Goal: Task Accomplishment & Management: Use online tool/utility

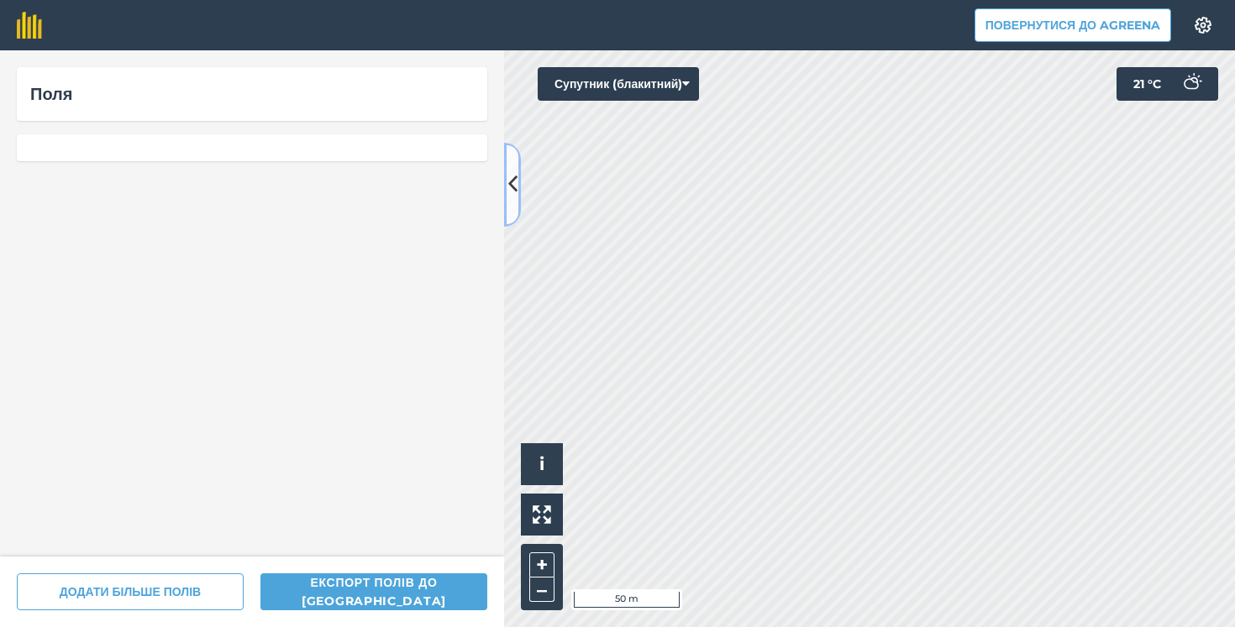
click at [513, 201] on button at bounding box center [512, 185] width 17 height 84
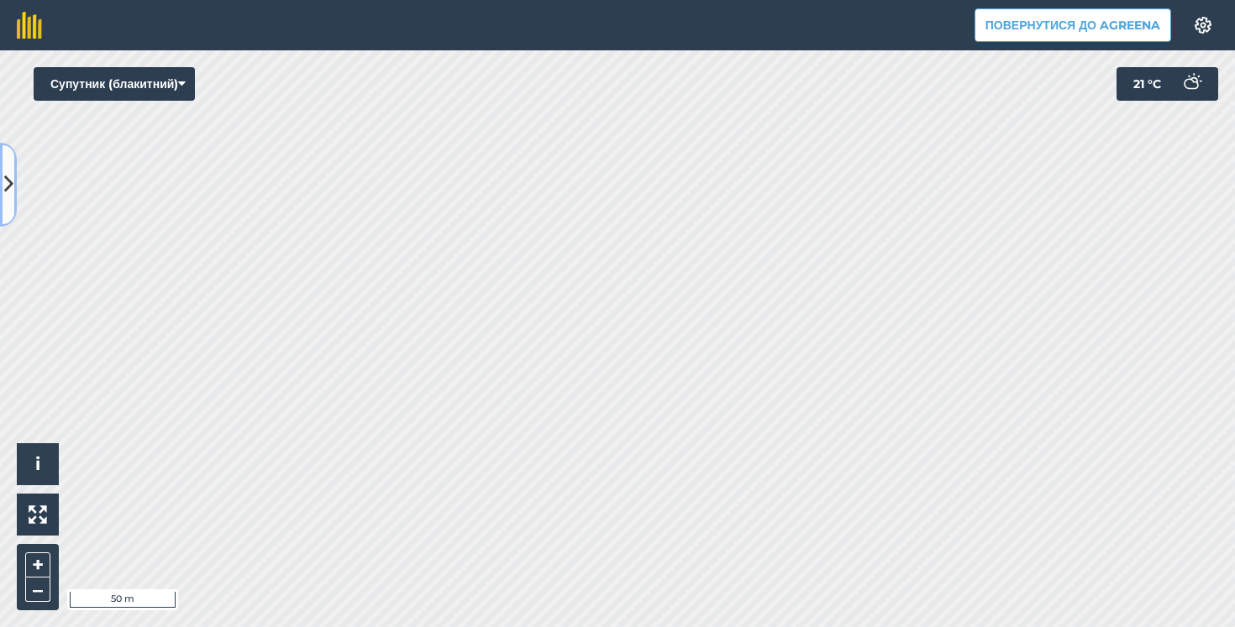
click at [6, 182] on icon at bounding box center [8, 184] width 9 height 29
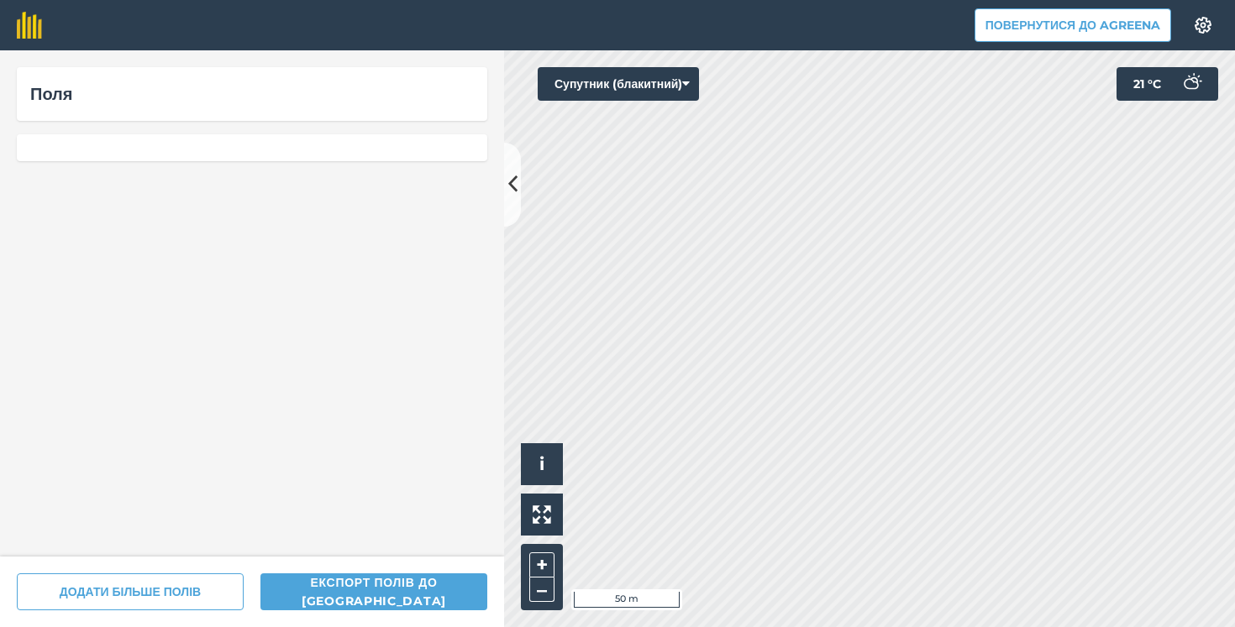
click at [167, 242] on div "Поля" at bounding box center [252, 303] width 504 height 506
click at [175, 159] on div at bounding box center [252, 147] width 470 height 27
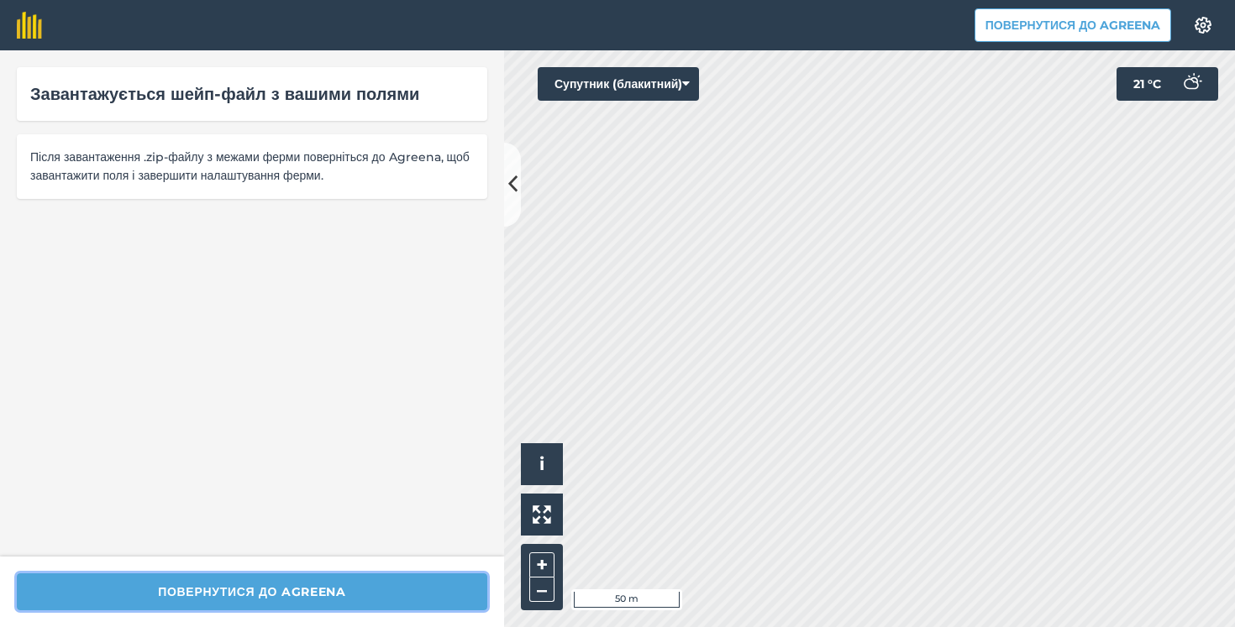
click at [285, 589] on button "Повернутися до Agreena" at bounding box center [252, 592] width 470 height 37
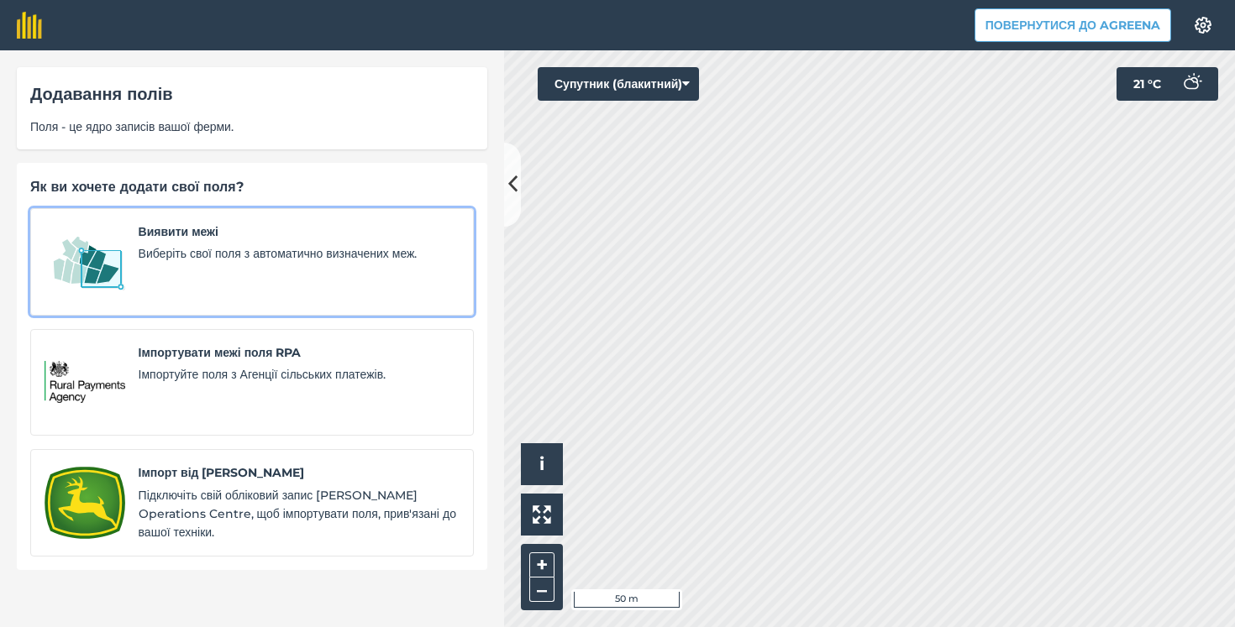
click at [170, 242] on div "Виявити межі Виберіть свої поля з автоматично визначених меж." at bounding box center [299, 262] width 321 height 79
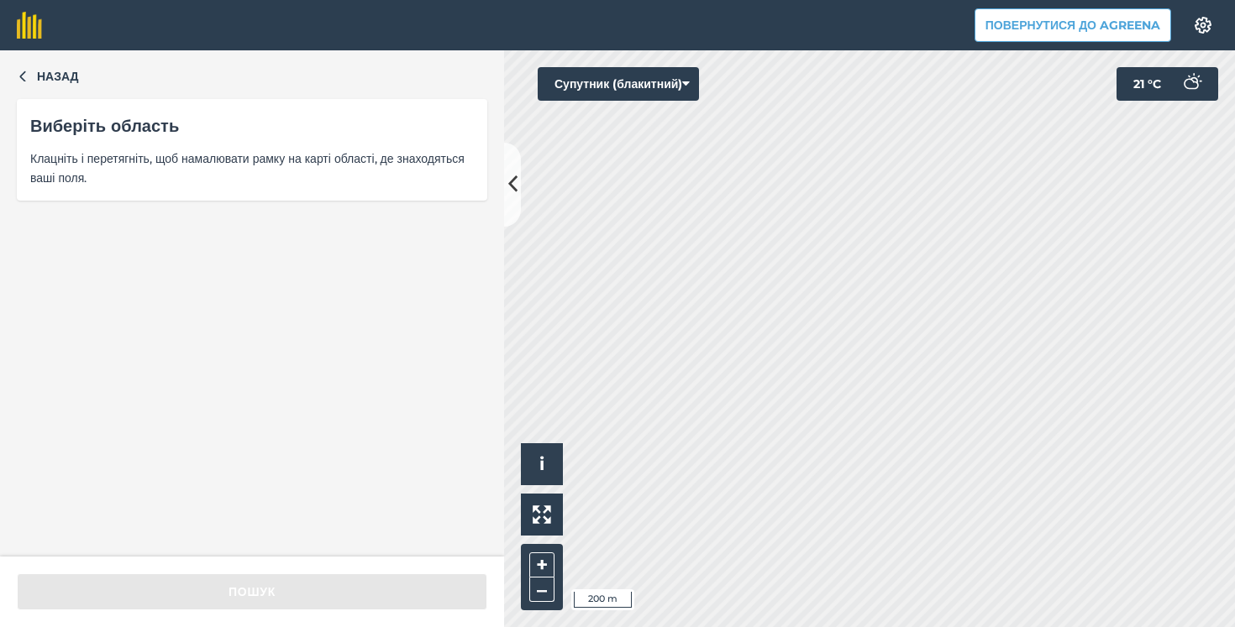
click at [403, 566] on div "Назад Виберіть область Клацніть і перетягніть, щоб намалювати рамку на карті об…" at bounding box center [617, 338] width 1235 height 577
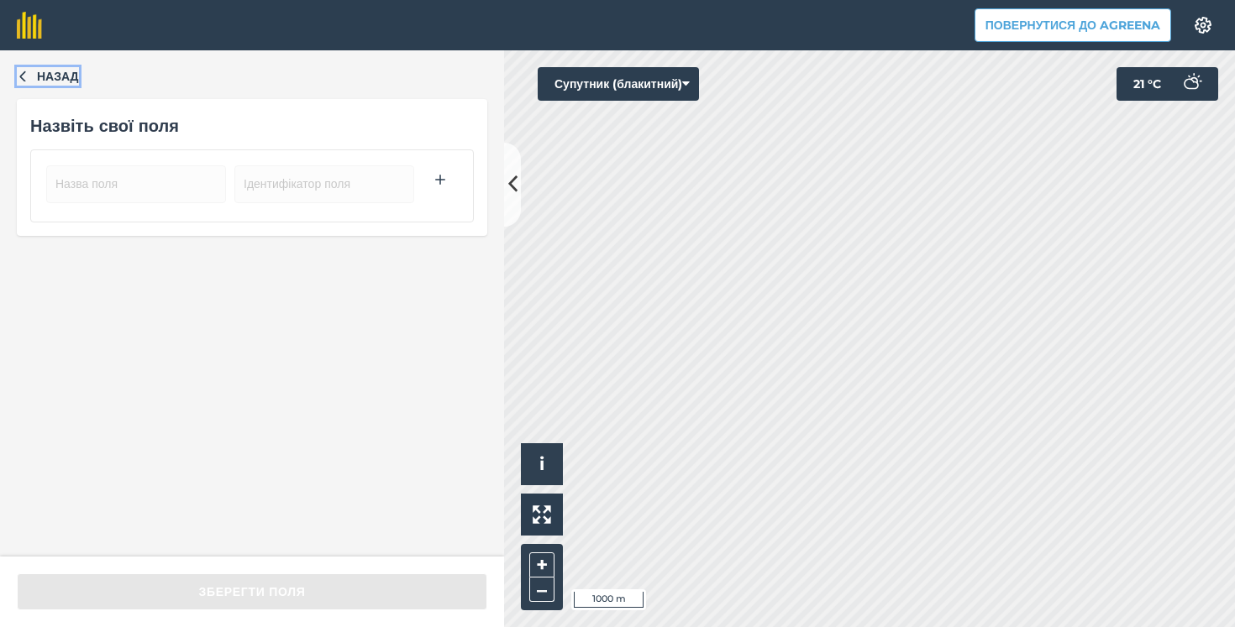
click at [62, 76] on span "Назад" at bounding box center [58, 76] width 42 height 18
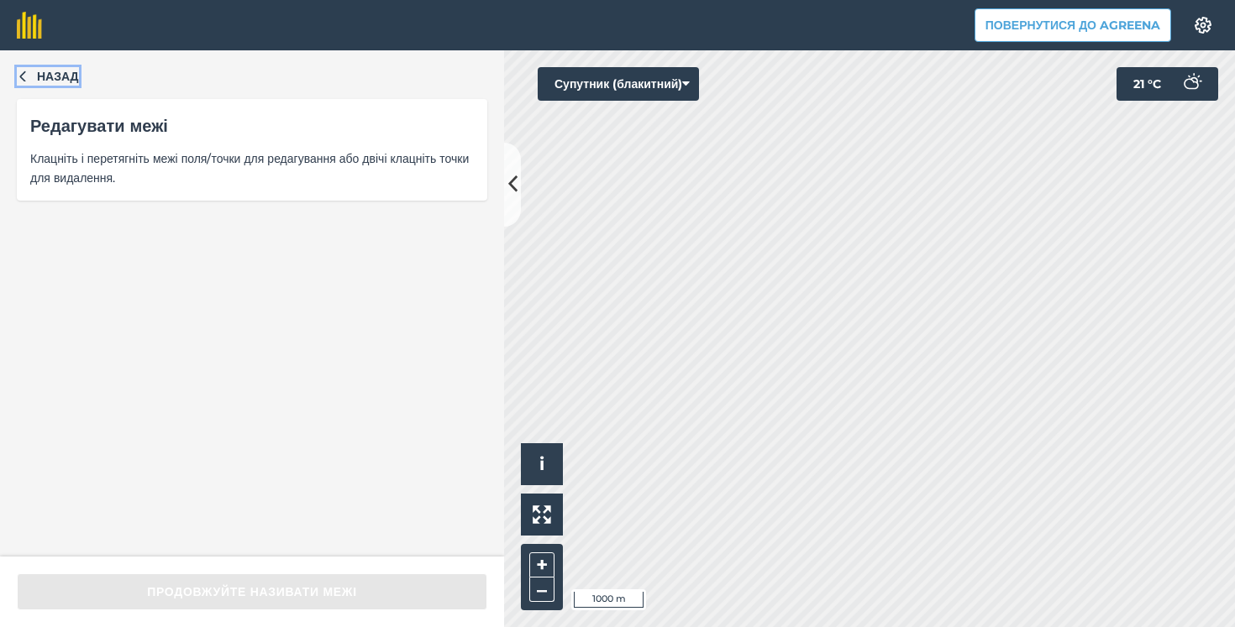
click at [62, 76] on span "Назад" at bounding box center [58, 76] width 42 height 18
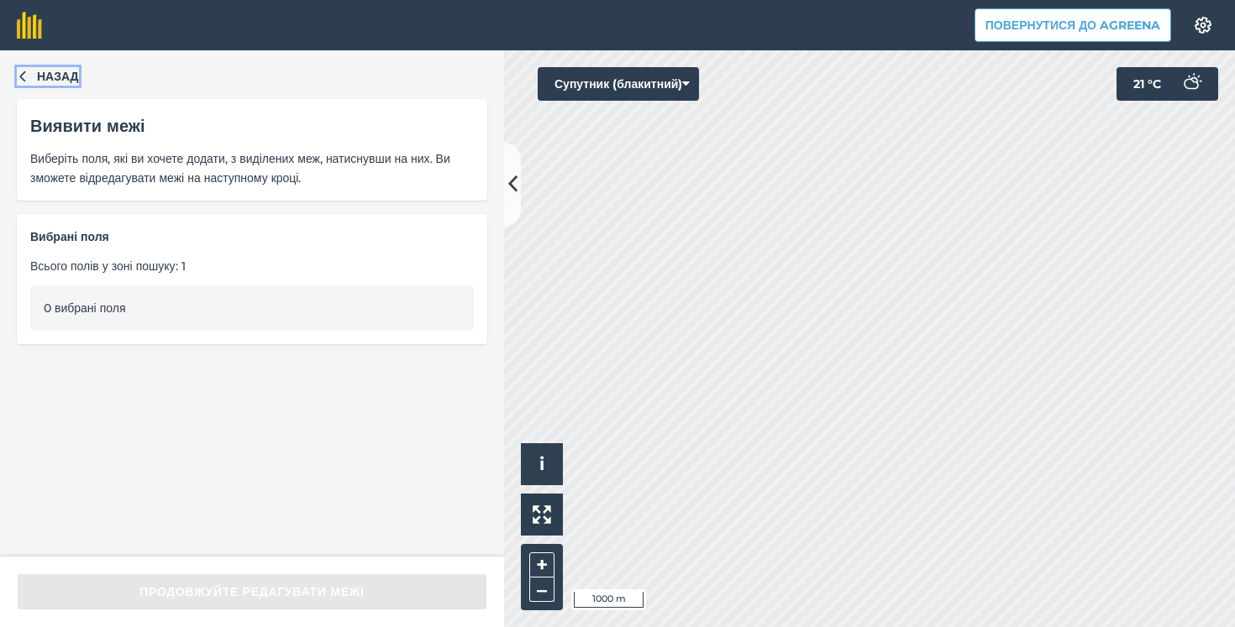
click at [62, 76] on span "Назад" at bounding box center [58, 76] width 42 height 18
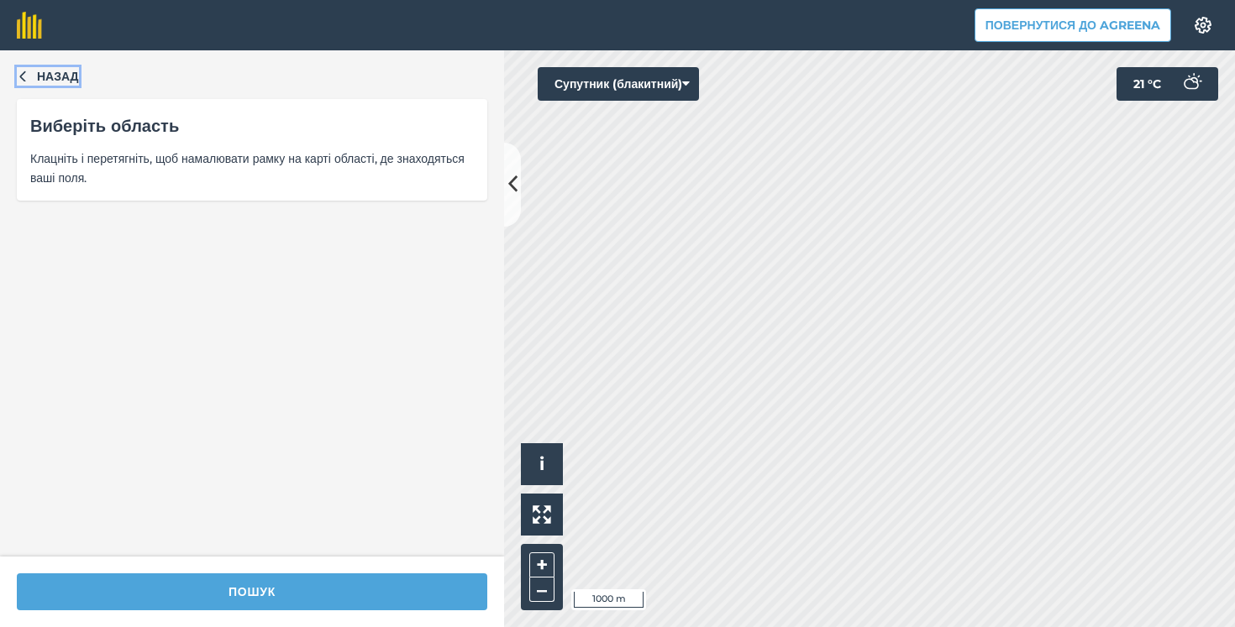
click at [62, 76] on span "Назад" at bounding box center [58, 76] width 42 height 18
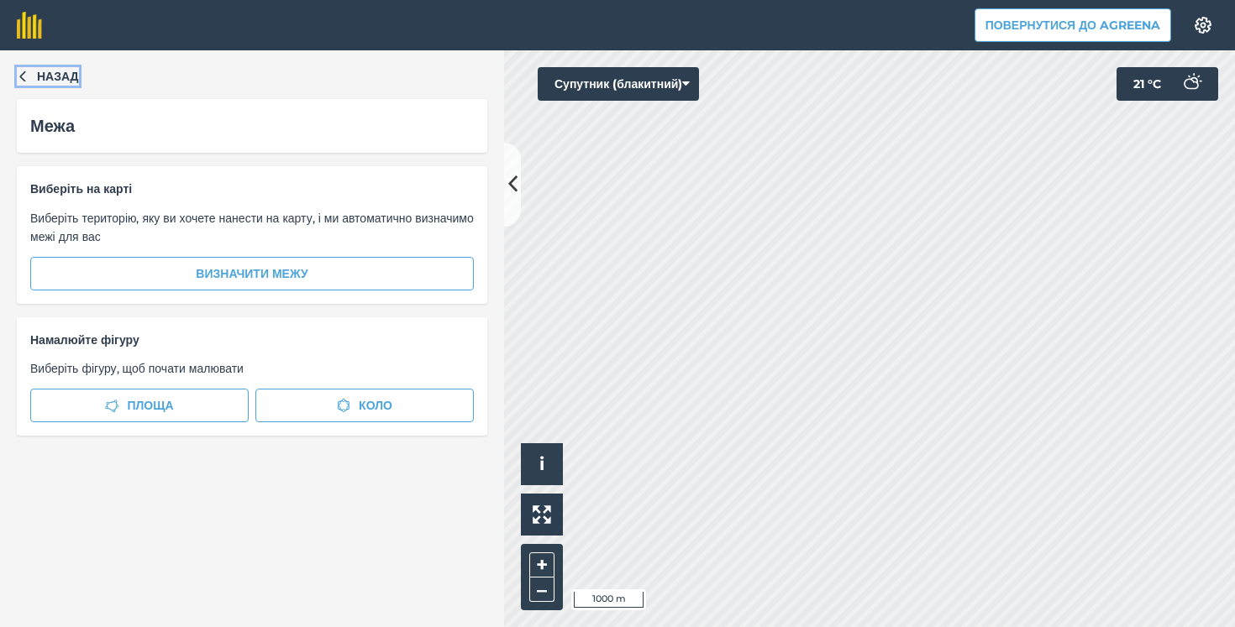
click at [62, 76] on span "Назад" at bounding box center [58, 76] width 42 height 18
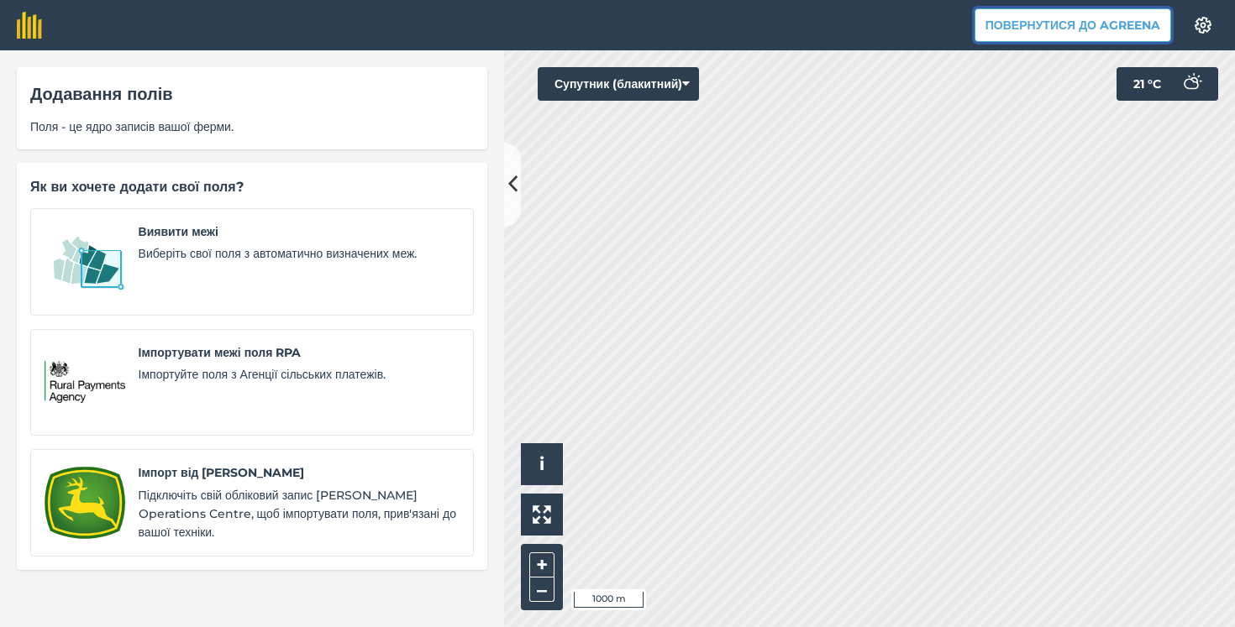
click at [1035, 19] on button "Повернутися до Agreena" at bounding box center [1072, 25] width 197 height 34
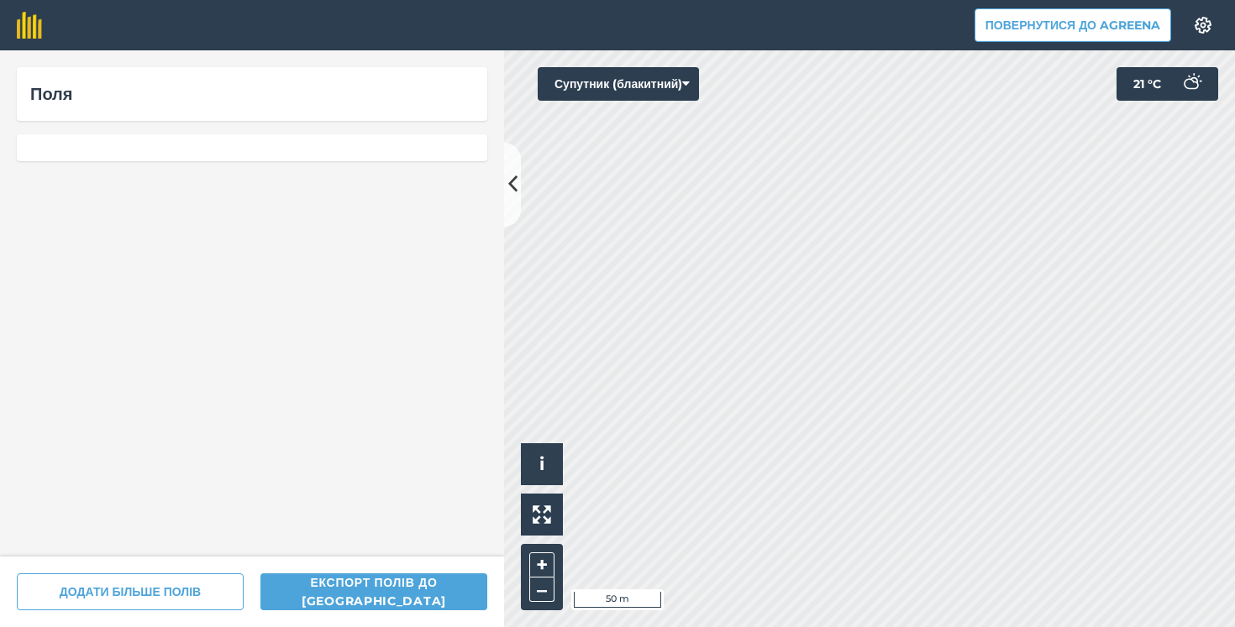
click at [88, 81] on div "Поля" at bounding box center [251, 94] width 443 height 27
click at [649, 81] on button "Супутник (блакитний)" at bounding box center [618, 84] width 161 height 34
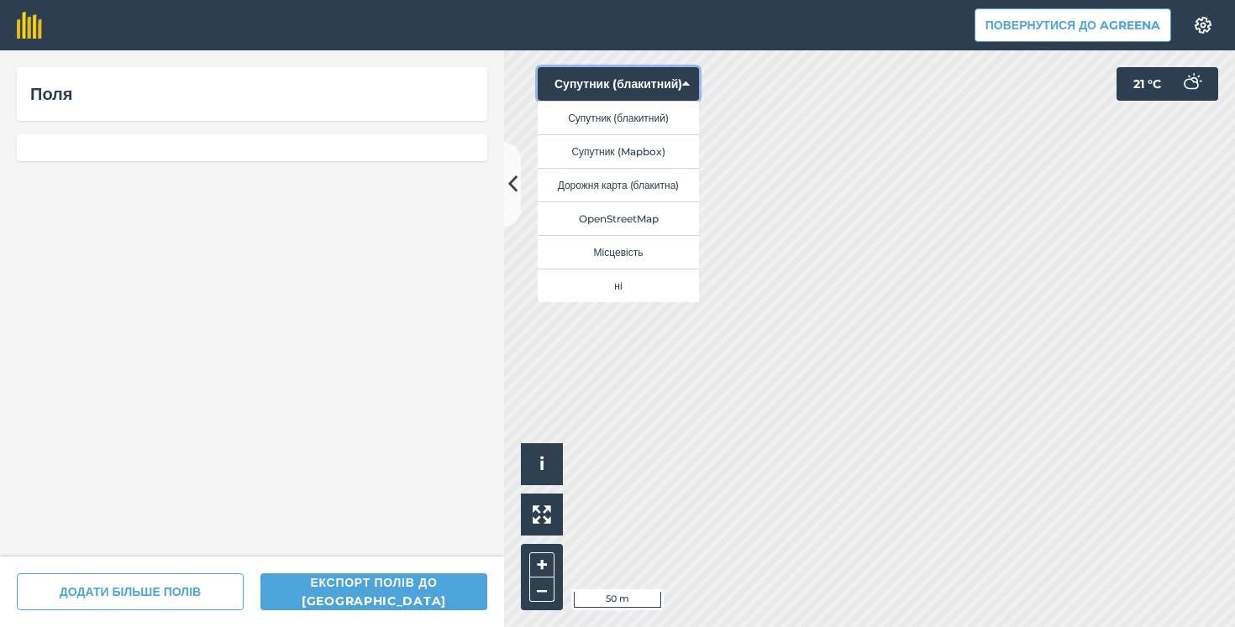
click at [649, 81] on button "Супутник (блакитний)" at bounding box center [618, 84] width 161 height 34
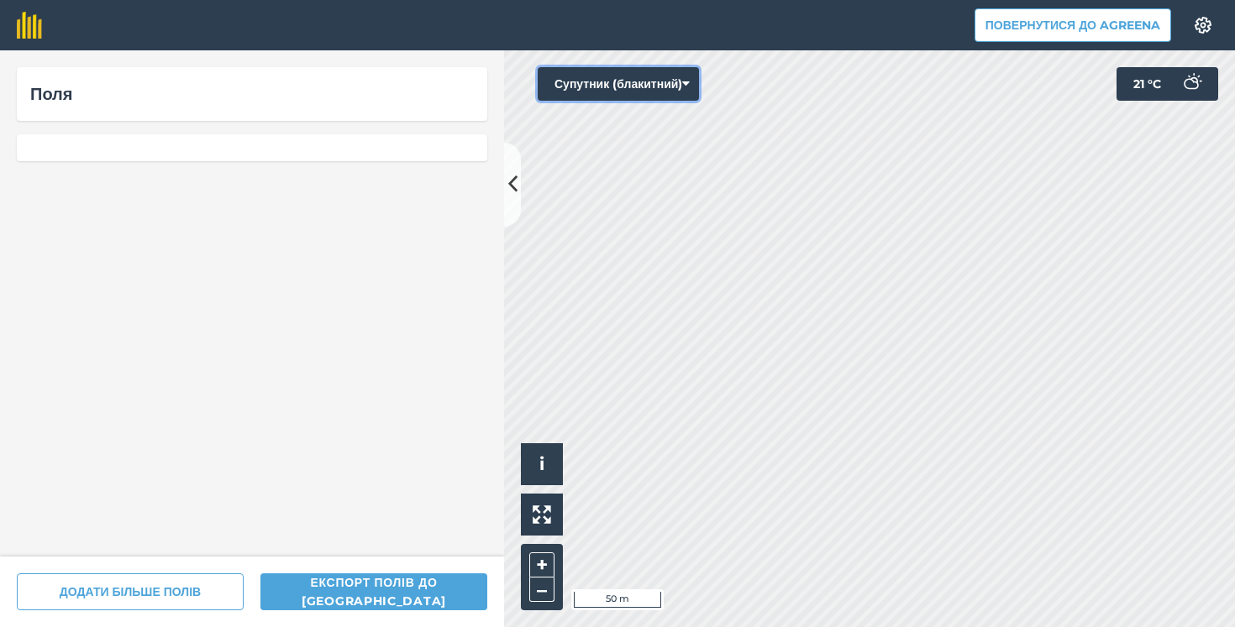
click at [649, 81] on button "Супутник (блакитний)" at bounding box center [618, 84] width 161 height 34
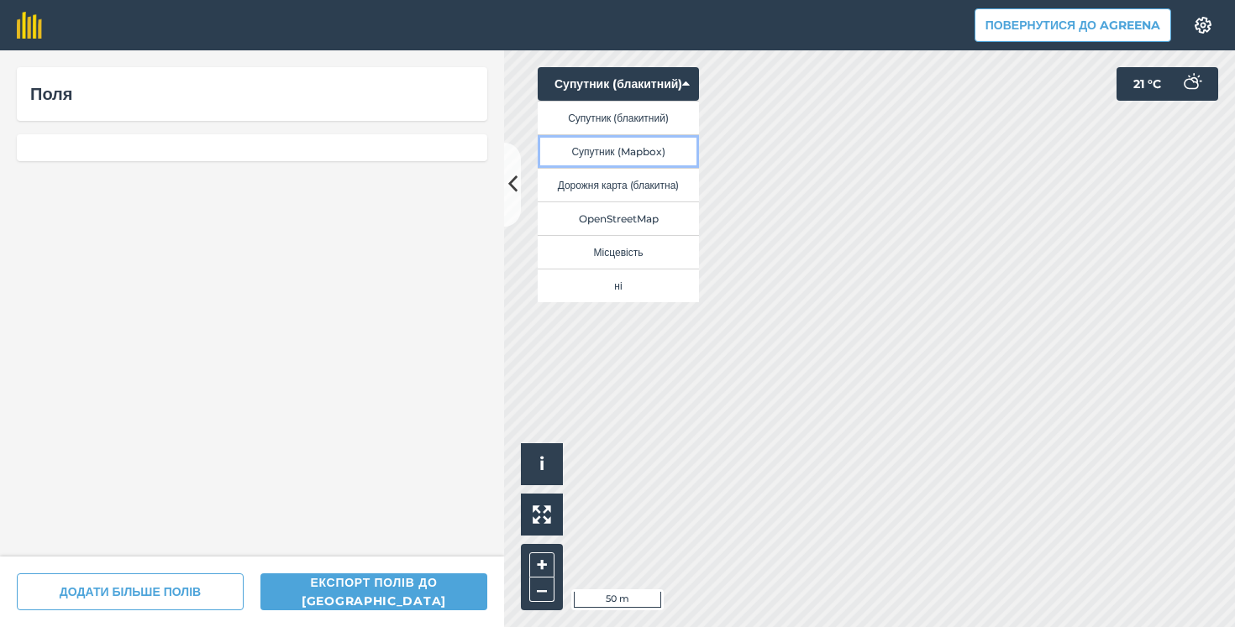
click at [605, 153] on button "Супутник (Mapbox)" at bounding box center [618, 151] width 161 height 34
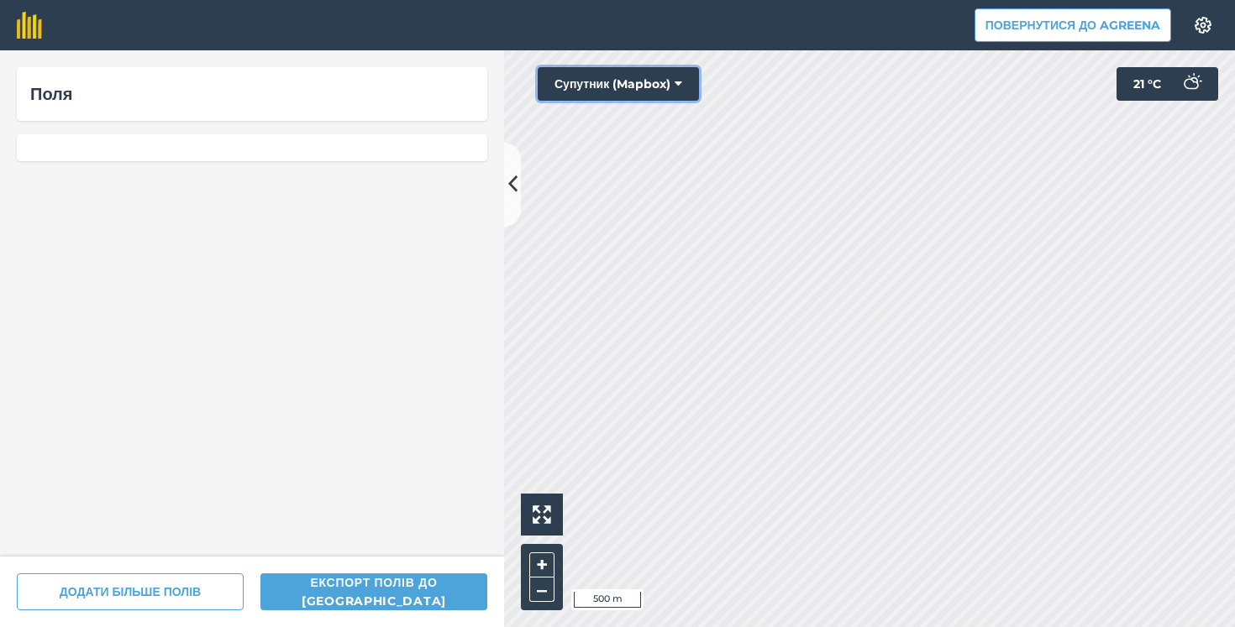
click at [643, 76] on button "Супутник (Mapbox)" at bounding box center [618, 84] width 161 height 34
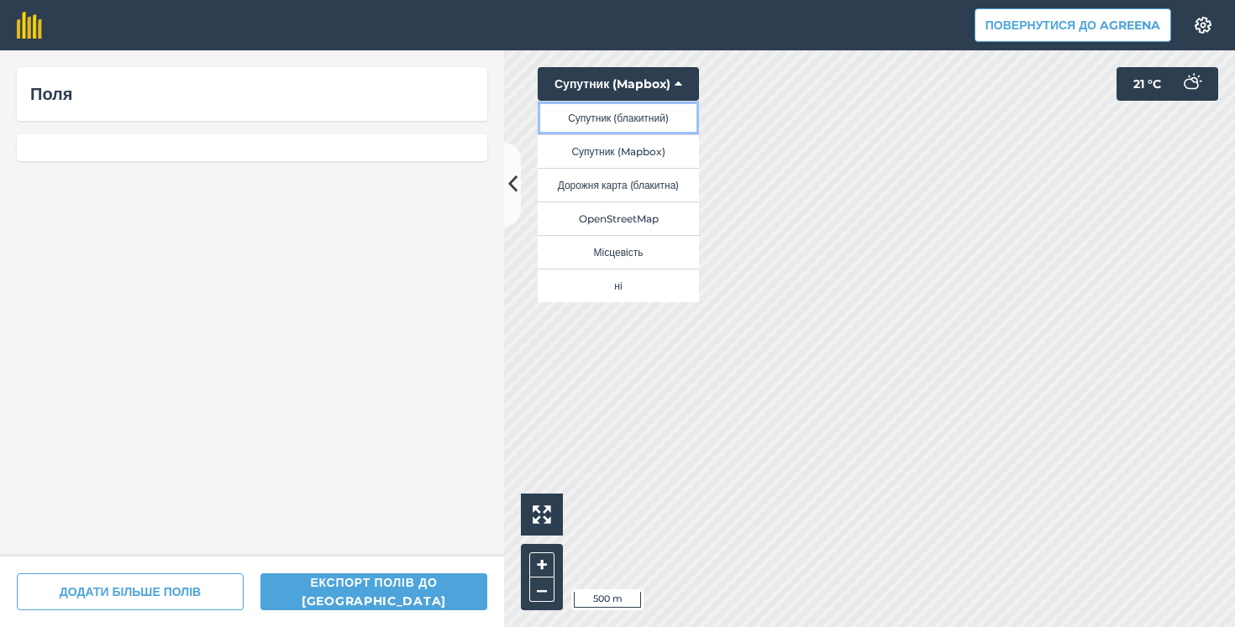
click at [609, 119] on button "Супутник (блакитний)" at bounding box center [618, 118] width 161 height 34
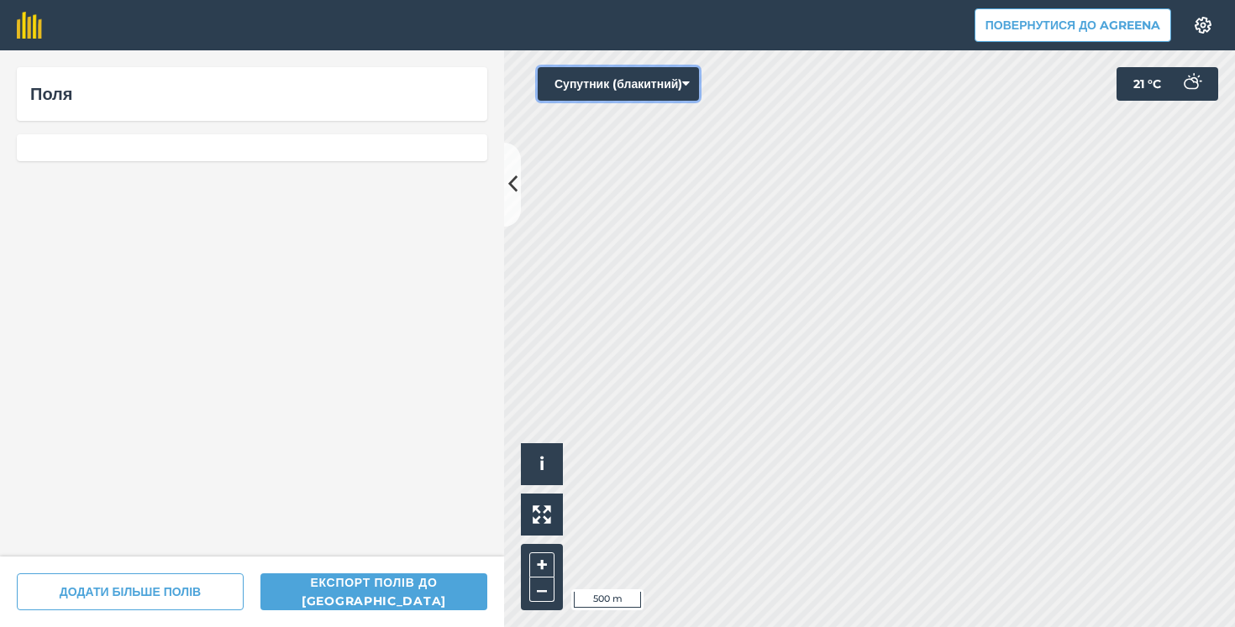
click at [615, 87] on button "Супутник (блакитний)" at bounding box center [618, 84] width 161 height 34
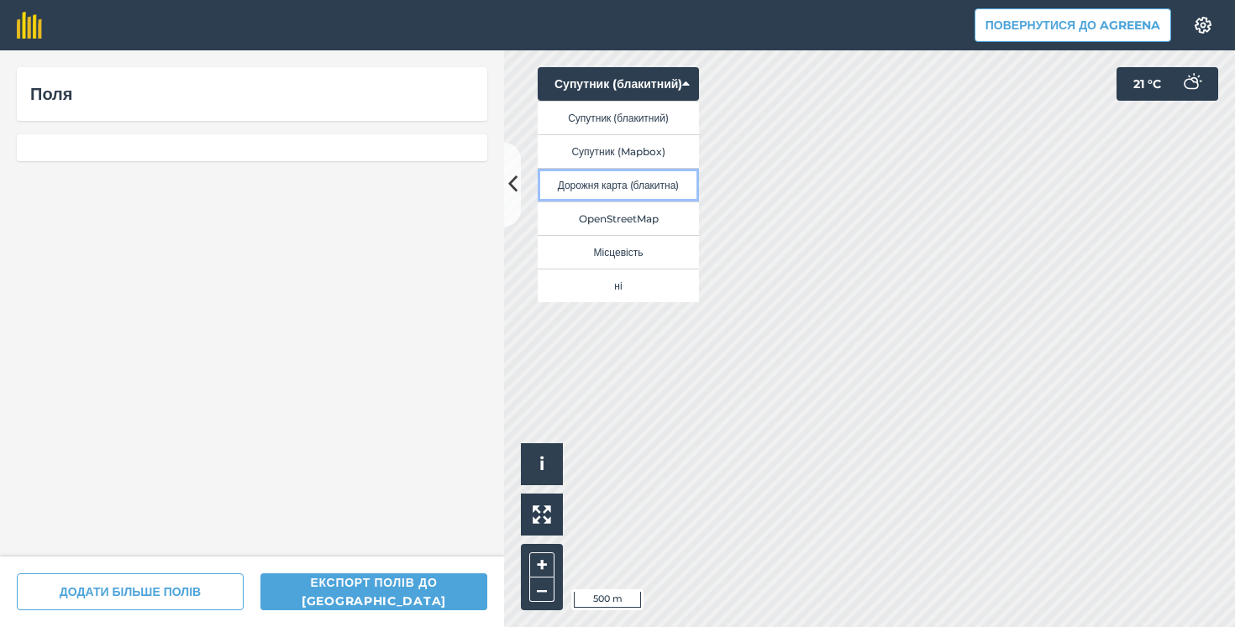
click at [595, 182] on button "Дорожня карта (блакитна)" at bounding box center [618, 185] width 161 height 34
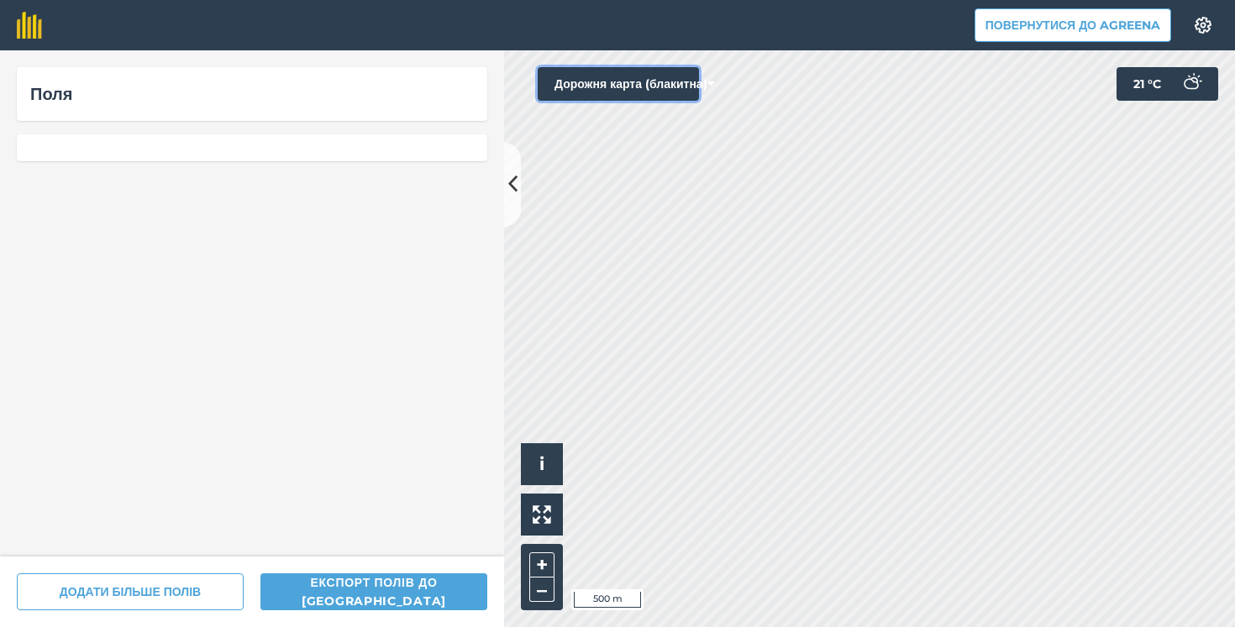
click at [601, 81] on button "Дорожня карта (блакитна)" at bounding box center [618, 84] width 161 height 34
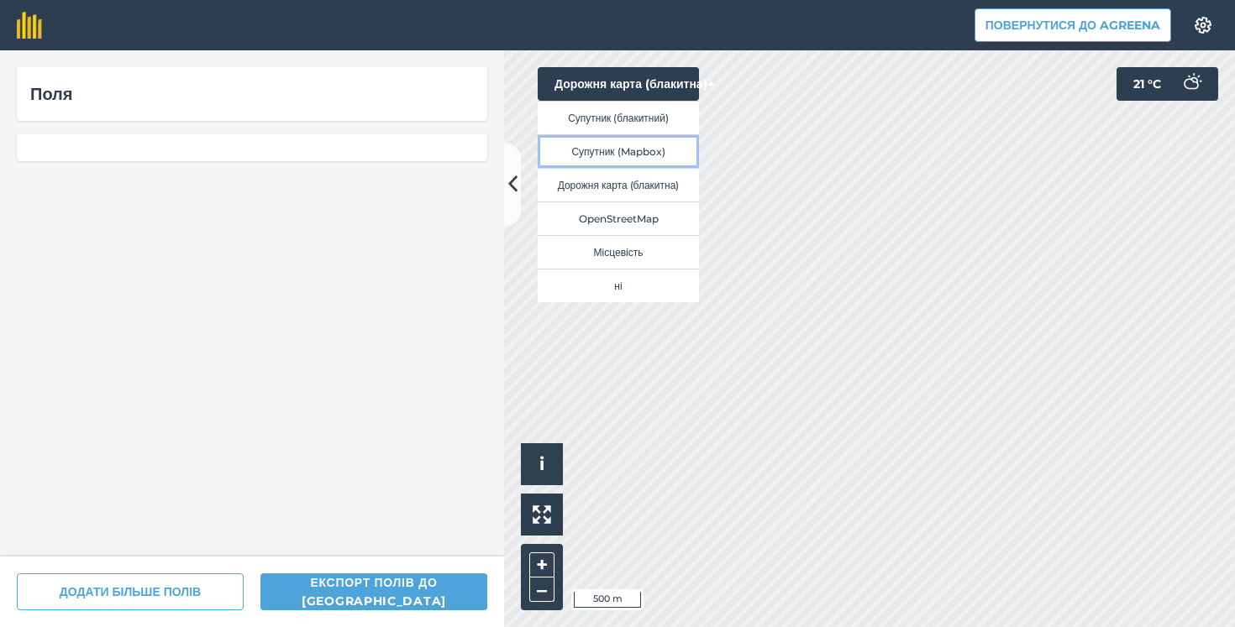
click at [601, 155] on button "Супутник (Mapbox)" at bounding box center [618, 151] width 161 height 34
